Goal: Task Accomplishment & Management: Use online tool/utility

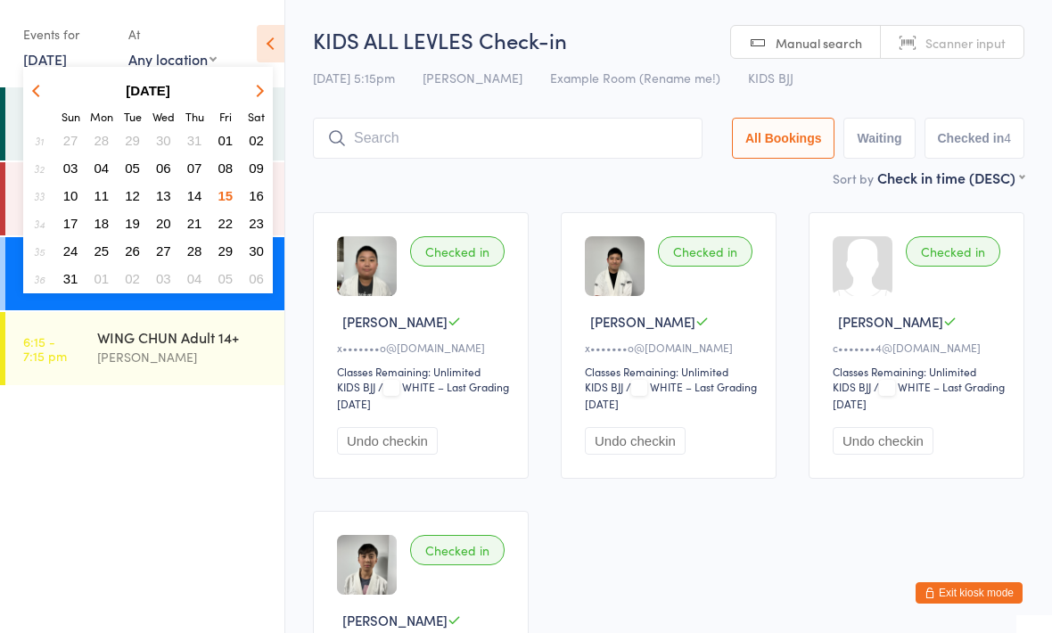
click at [256, 203] on span "16" at bounding box center [256, 195] width 15 height 15
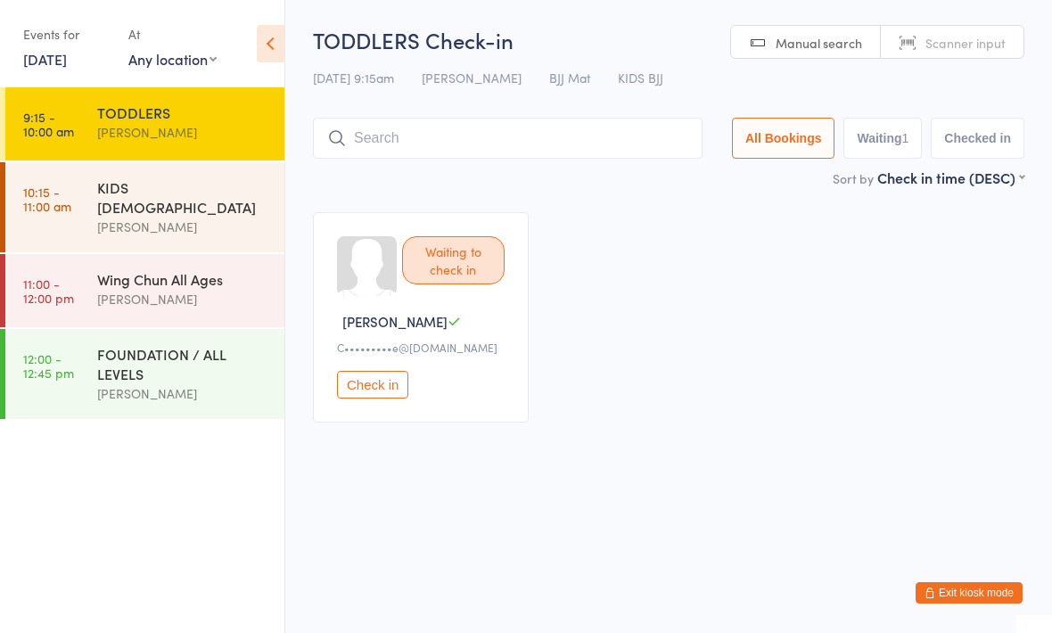
click at [183, 217] on div "[PERSON_NAME]" at bounding box center [183, 227] width 172 height 21
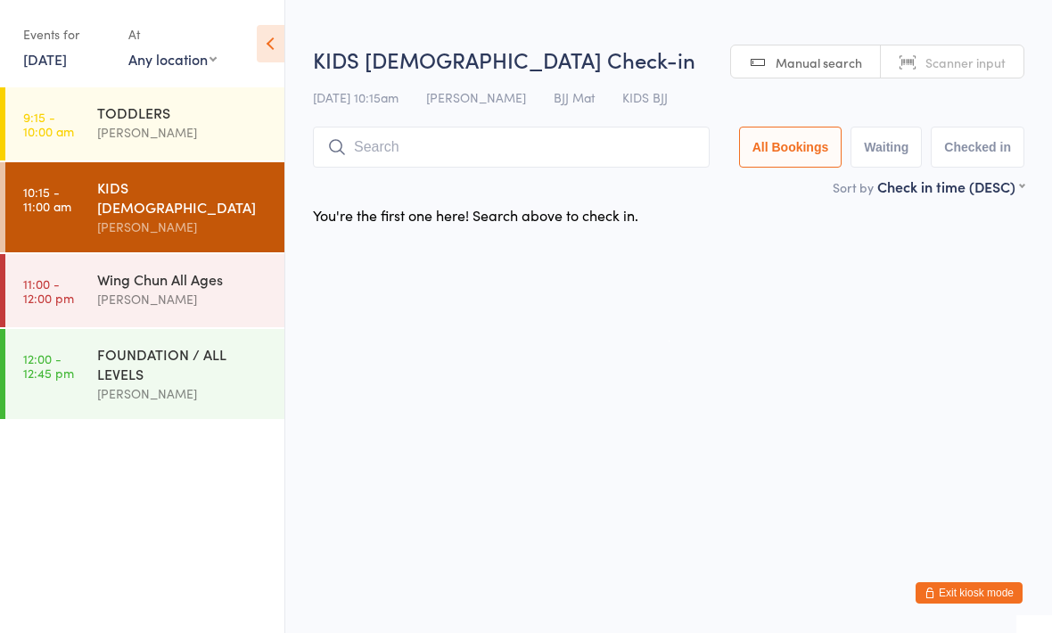
click at [204, 230] on div "KIDS [DEMOGRAPHIC_DATA] [PERSON_NAME]" at bounding box center [190, 207] width 187 height 90
click at [183, 271] on div "Wing Chun All Ages" at bounding box center [183, 279] width 172 height 20
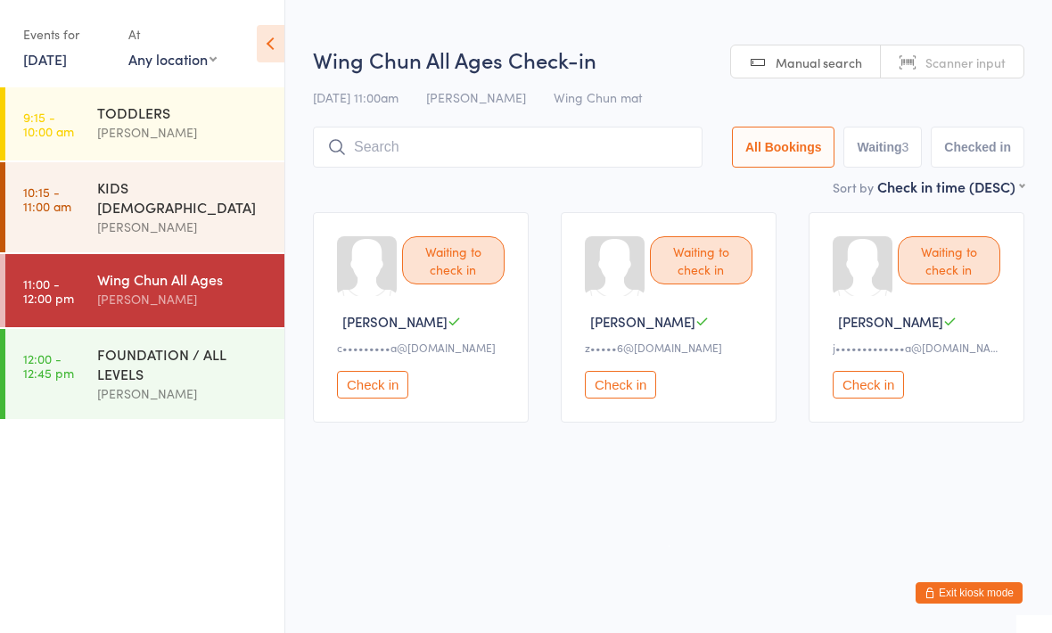
click at [116, 399] on div "FOUNDATION / ALL LEVELS [PERSON_NAME]" at bounding box center [190, 374] width 187 height 90
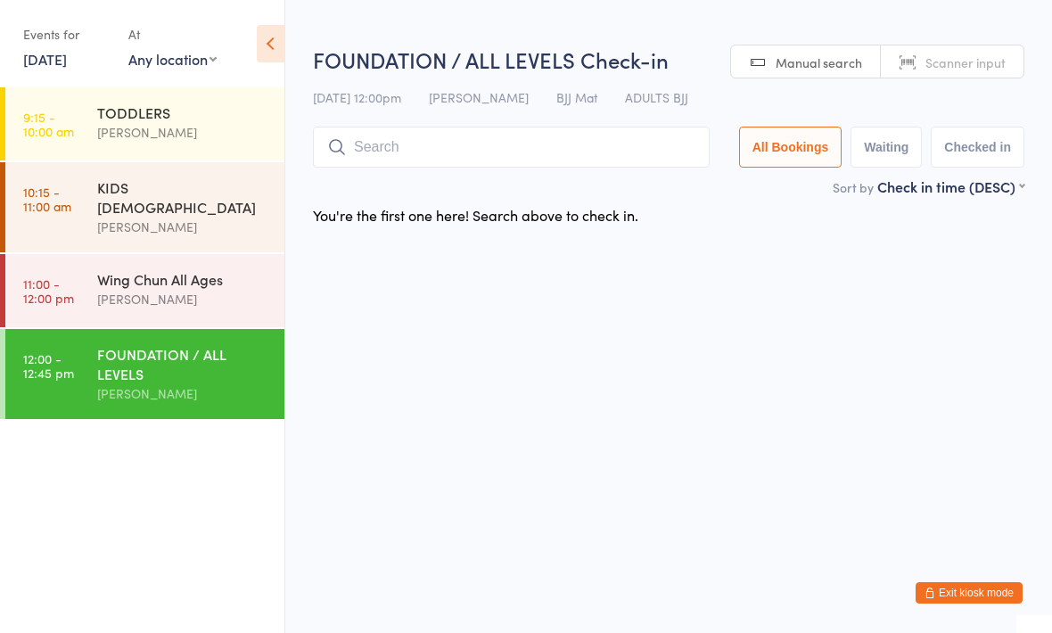
click at [189, 289] on div "[PERSON_NAME]" at bounding box center [183, 299] width 172 height 21
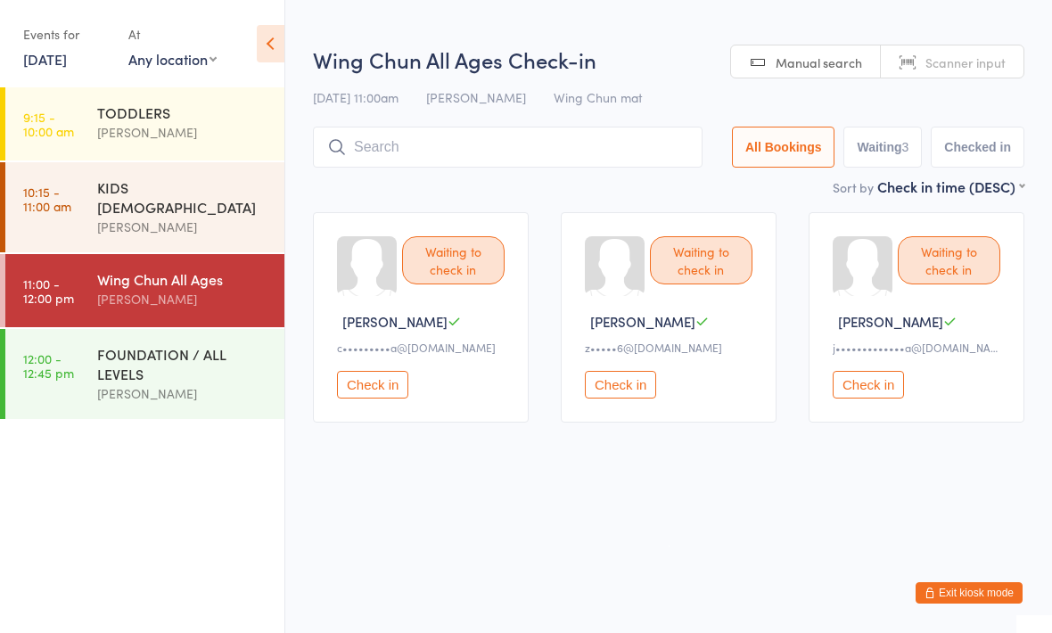
click at [260, 383] on div "[PERSON_NAME]" at bounding box center [183, 393] width 172 height 21
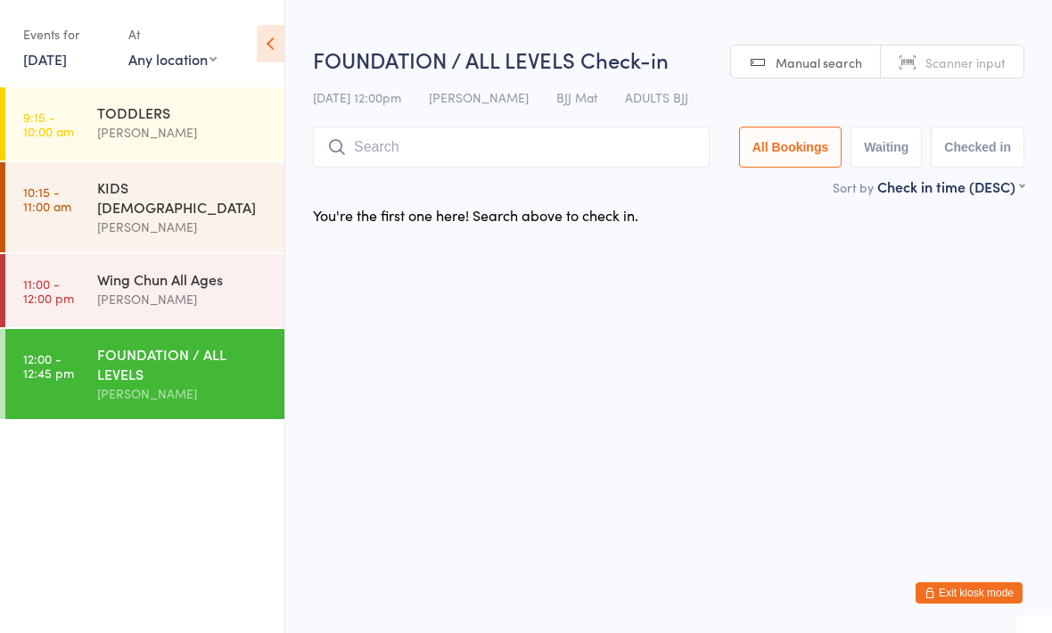
click at [222, 109] on div "TODDLERS" at bounding box center [183, 113] width 172 height 20
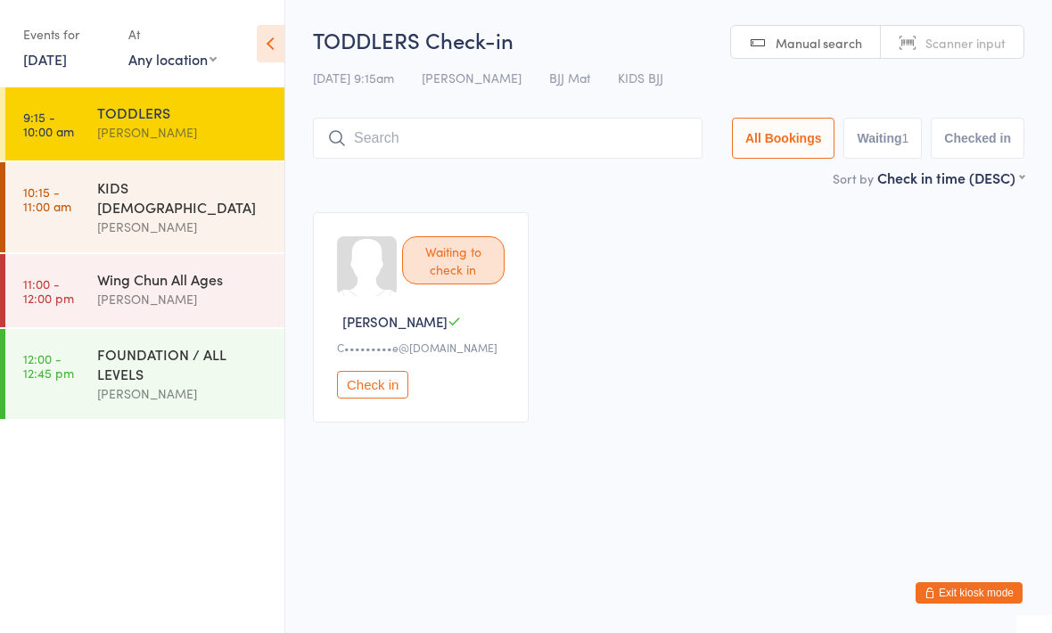
click at [552, 132] on input "search" at bounding box center [508, 138] width 390 height 41
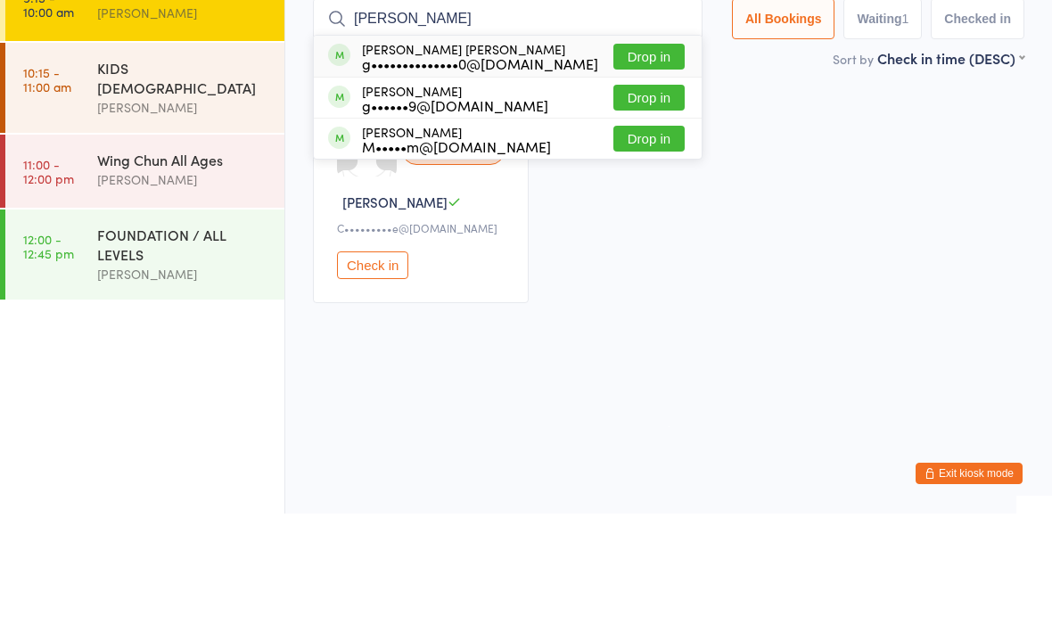
type input "[PERSON_NAME]"
click at [499, 161] on div "[PERSON_NAME] [PERSON_NAME] g••••••••••••••0@[DOMAIN_NAME]" at bounding box center [480, 175] width 236 height 29
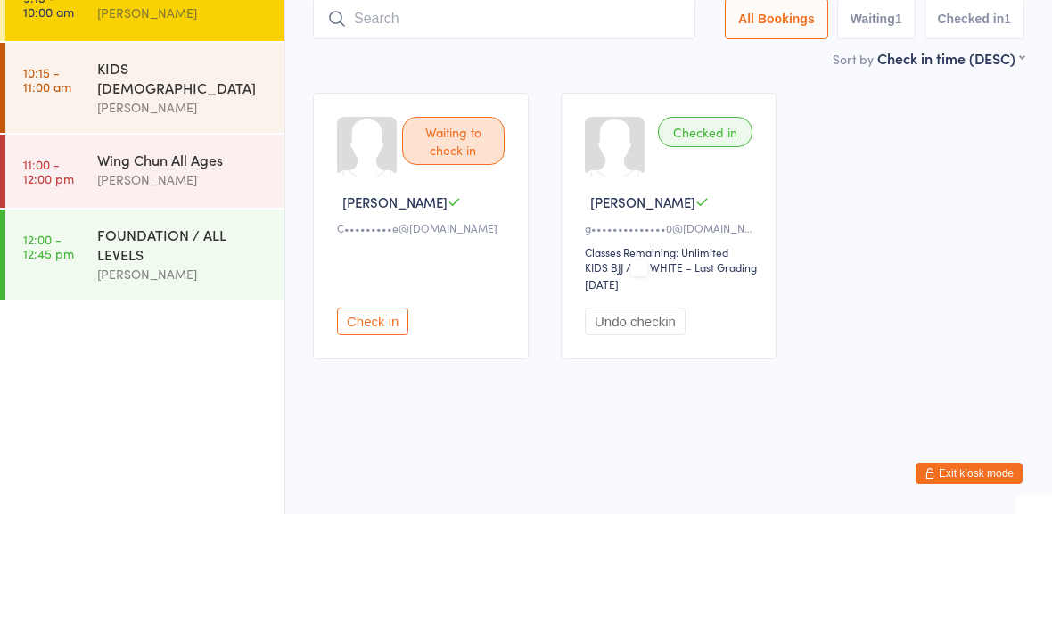
click at [725, 312] on div "[PERSON_NAME]" at bounding box center [671, 321] width 173 height 19
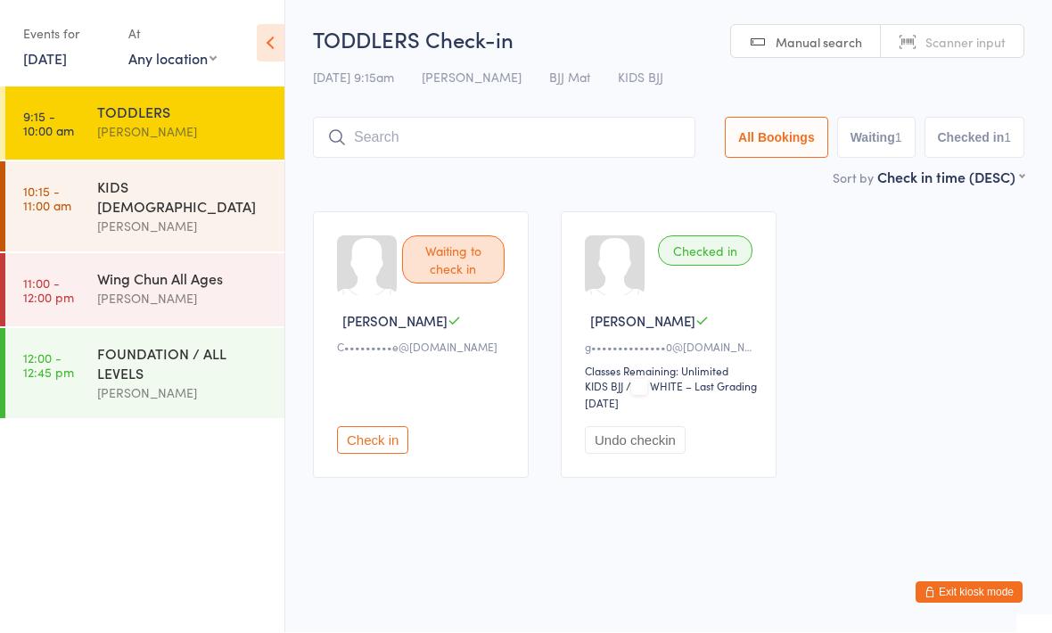
click at [733, 267] on div "Checked in" at bounding box center [705, 251] width 95 height 30
click at [725, 255] on div "Checked in" at bounding box center [705, 251] width 95 height 30
click at [705, 250] on div "Checked in" at bounding box center [705, 251] width 95 height 30
click at [699, 258] on div "Checked in" at bounding box center [705, 251] width 95 height 30
click at [655, 339] on div "Checked in [PERSON_NAME] C g••••••••••••••0@[DOMAIN_NAME] Classes Remaining: Un…" at bounding box center [669, 345] width 216 height 267
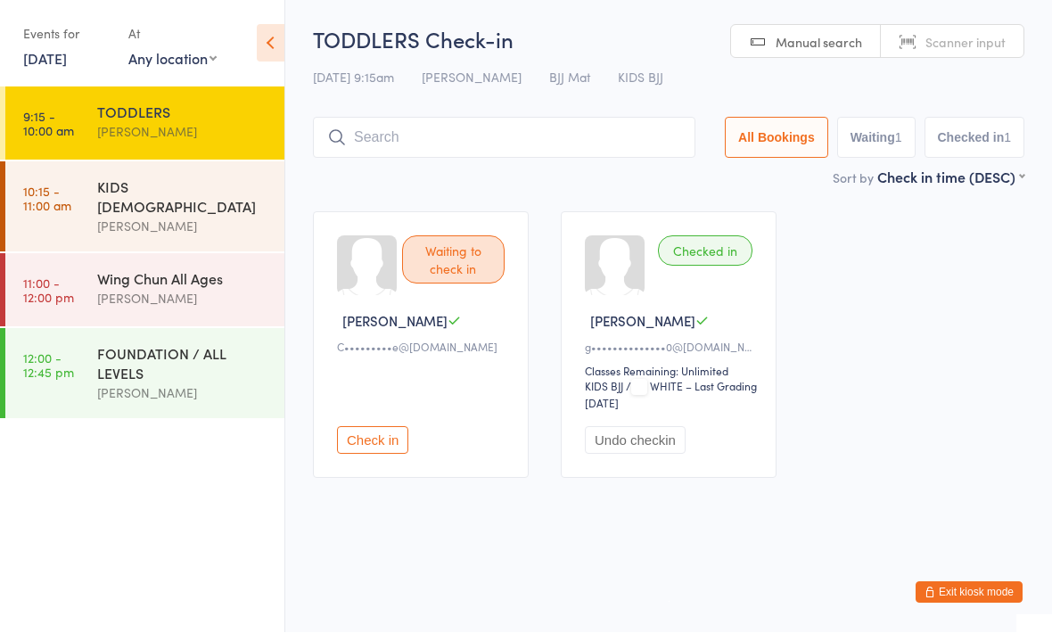
click at [550, 120] on input "search" at bounding box center [504, 138] width 383 height 41
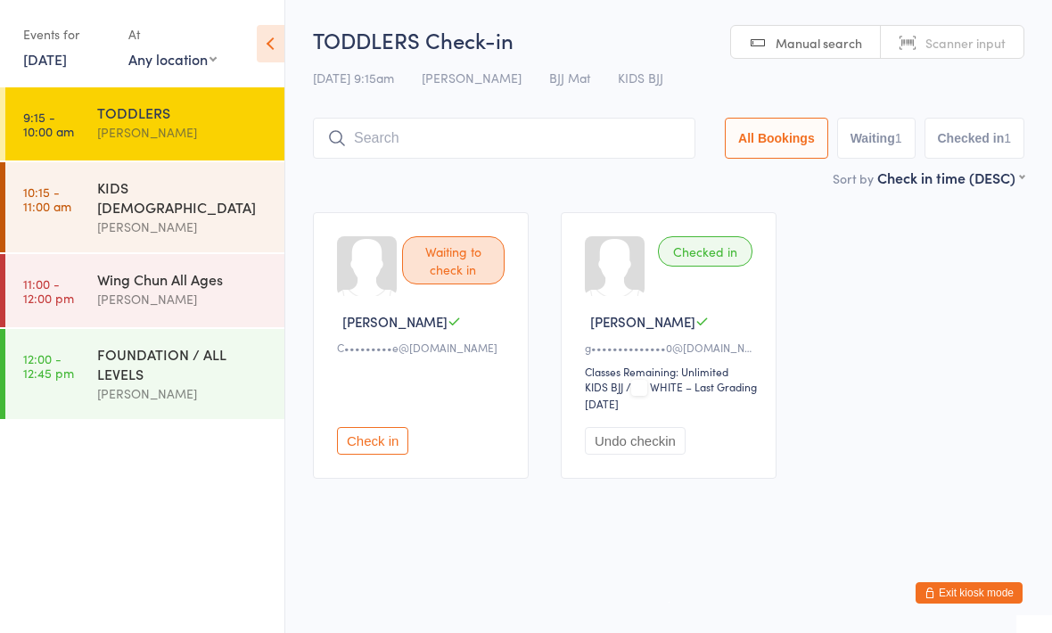
click at [271, 36] on icon at bounding box center [271, 43] width 28 height 37
